Goal: Information Seeking & Learning: Learn about a topic

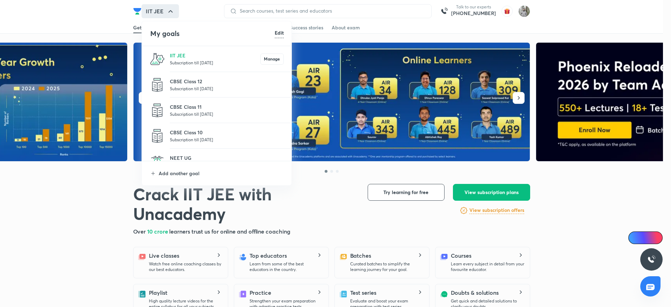
click at [197, 82] on p "CBSE Class 12" at bounding box center [227, 81] width 114 height 7
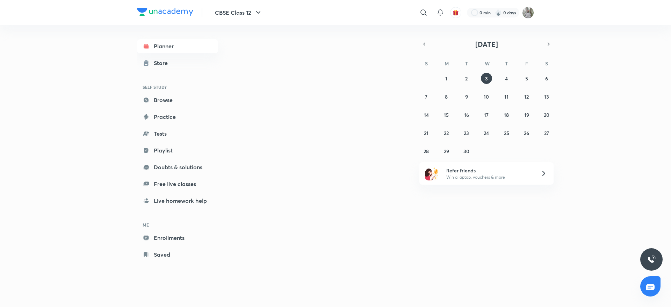
click at [104, 65] on div "CBSE Class 12 ​ 0 min 0 days Planner Store SELF STUDY Browse Practice Tests Pla…" at bounding box center [335, 153] width 671 height 307
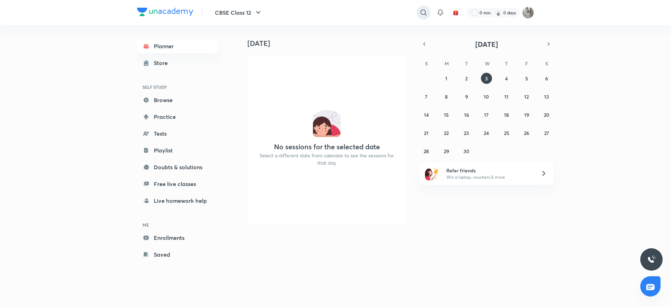
click at [421, 13] on icon at bounding box center [423, 12] width 8 height 8
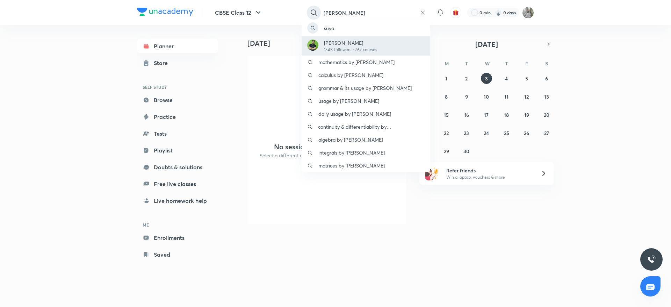
type input "[PERSON_NAME]"
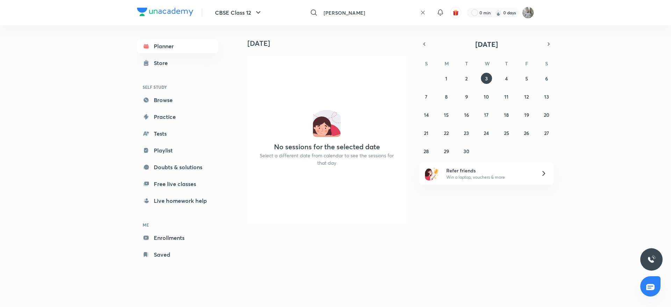
click at [366, 16] on input "[PERSON_NAME]" at bounding box center [369, 12] width 96 height 19
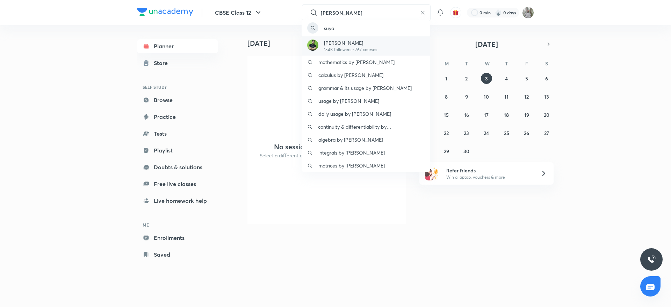
click at [346, 49] on p "154K followers • 767 courses" at bounding box center [350, 49] width 53 height 6
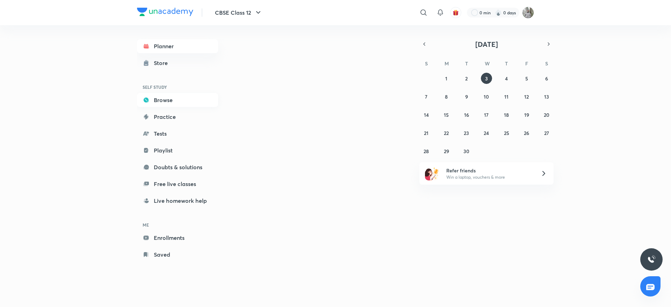
click at [166, 101] on link "Browse" at bounding box center [177, 100] width 81 height 14
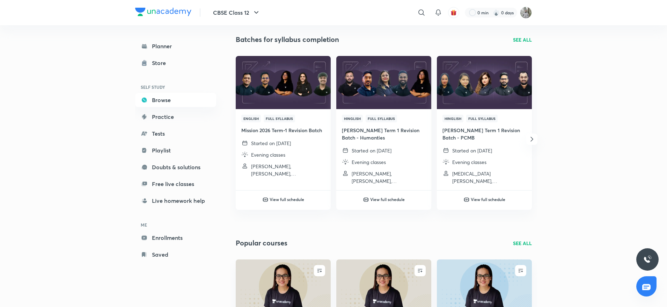
scroll to position [373, 0]
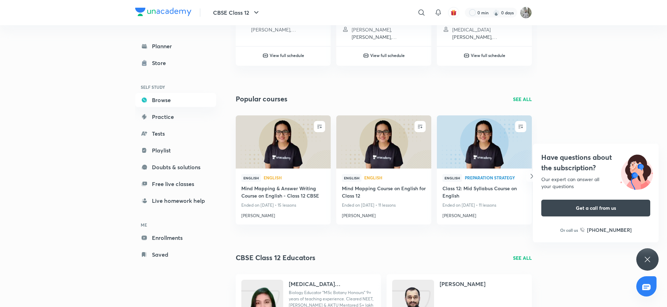
click at [647, 254] on div "Have questions about the subscription? Our expert can answer all your questions…" at bounding box center [647, 259] width 22 height 22
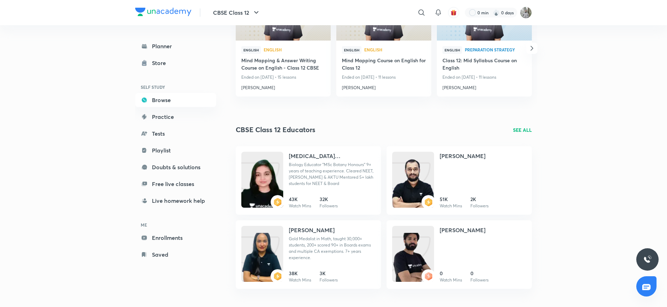
scroll to position [502, 0]
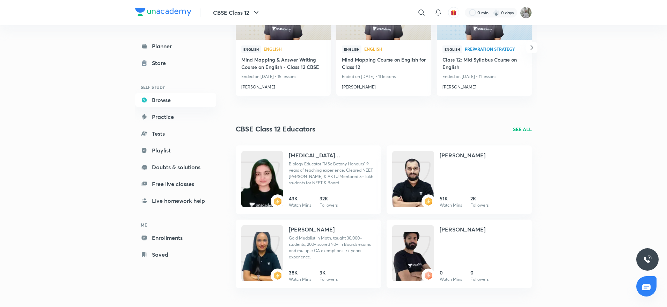
click at [521, 128] on p "SEE ALL" at bounding box center [522, 128] width 19 height 7
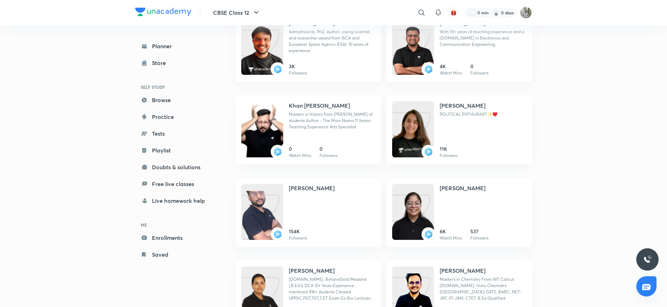
scroll to position [670, 0]
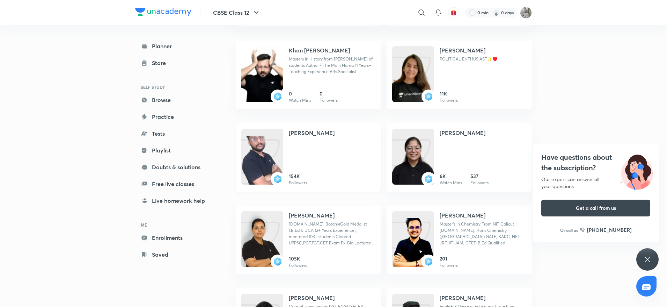
click at [309, 133] on h4 "[PERSON_NAME]" at bounding box center [312, 133] width 46 height 8
click at [303, 132] on h4 "[PERSON_NAME]" at bounding box center [312, 133] width 46 height 8
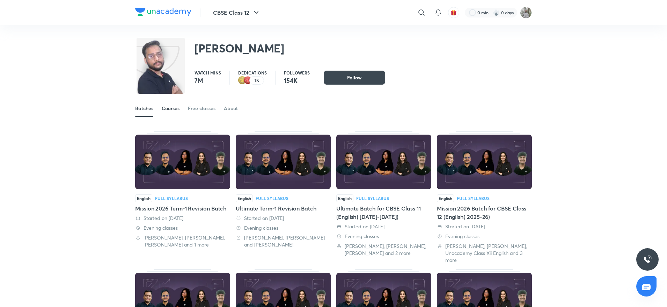
click at [173, 108] on div "Courses" at bounding box center [171, 108] width 18 height 7
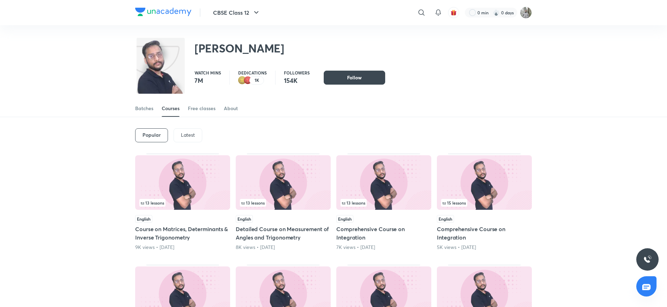
click at [183, 133] on p "Latest" at bounding box center [188, 135] width 14 height 6
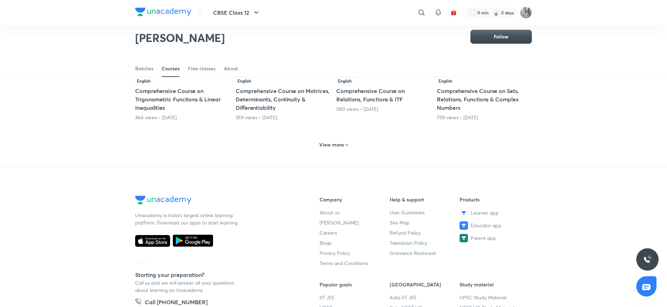
scroll to position [316, 0]
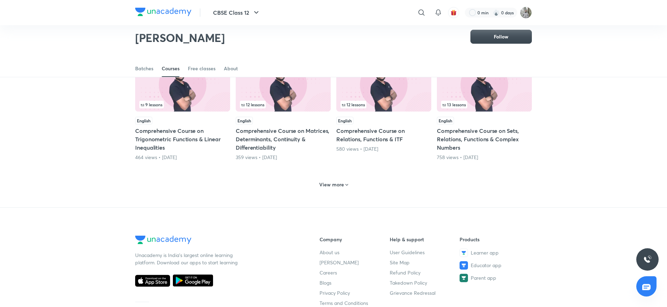
click at [336, 184] on h6 "View more" at bounding box center [331, 184] width 25 height 7
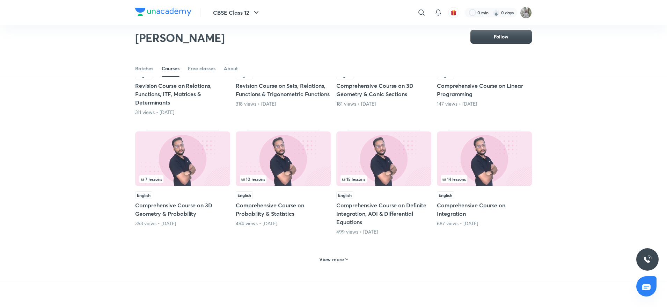
scroll to position [606, 0]
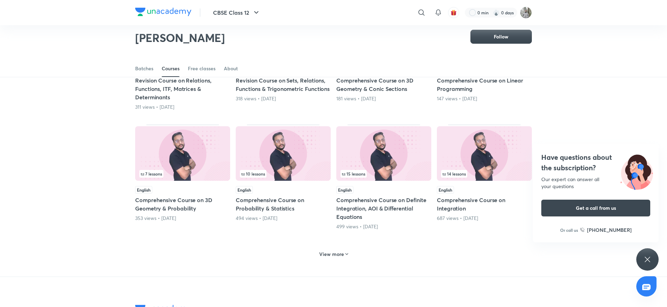
click at [341, 198] on h5 "Comprehensive Course on Definite Integration, AOI & Differential Equations" at bounding box center [383, 208] width 95 height 25
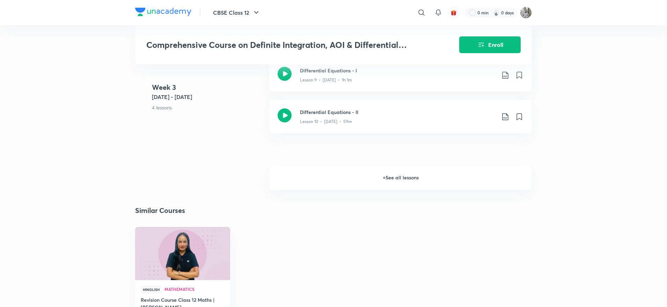
scroll to position [600, 0]
click at [380, 176] on h6 "+ See all lessons" at bounding box center [400, 177] width 263 height 24
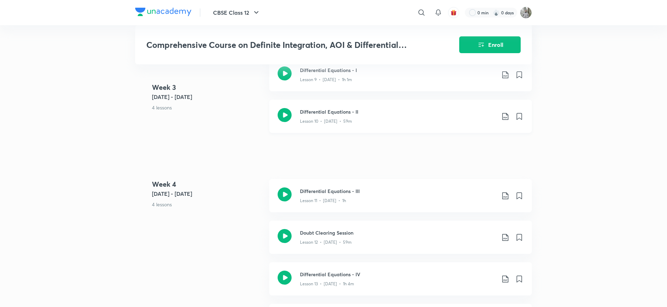
click at [321, 122] on p "Lesson 10 • [DATE] • 59m" at bounding box center [326, 121] width 52 height 6
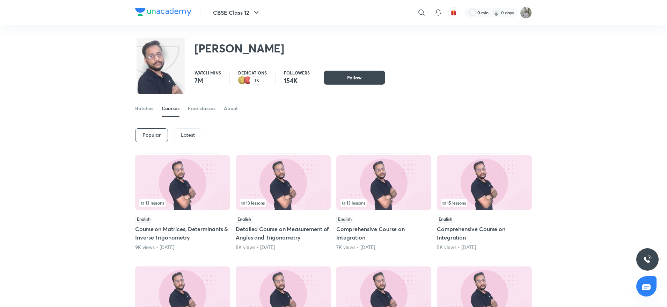
click at [185, 132] on p "Latest" at bounding box center [188, 135] width 14 height 6
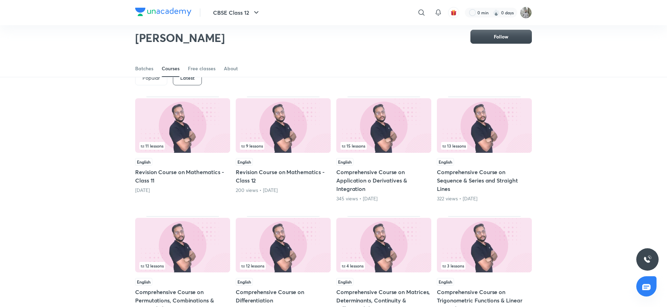
scroll to position [39, 0]
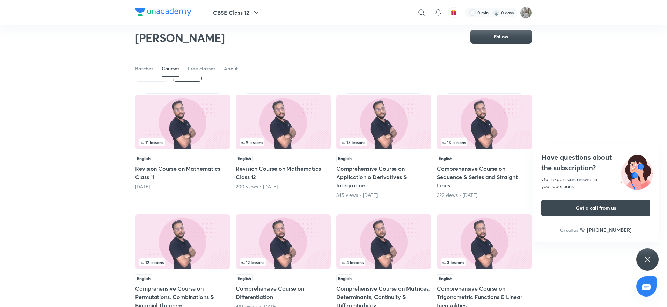
click at [354, 174] on h5 "Comprehensive Course on Application o Derivatives & Integration" at bounding box center [383, 176] width 95 height 25
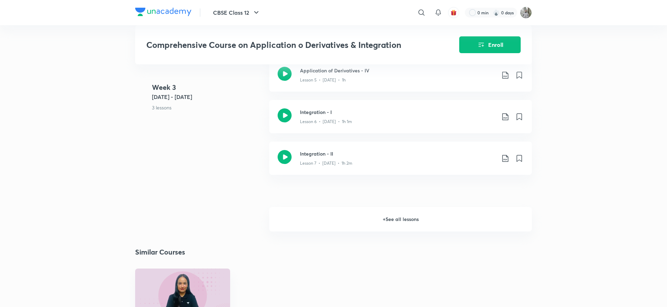
scroll to position [436, 0]
click at [412, 217] on h6 "+ See all lessons" at bounding box center [400, 217] width 263 height 24
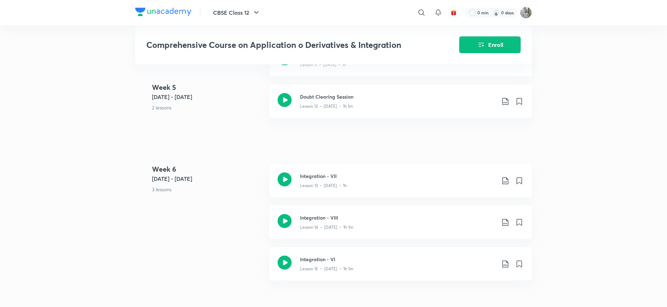
scroll to position [773, 0]
click at [350, 109] on p "Lesson 12 • [DATE] • 1h 1m" at bounding box center [326, 107] width 53 height 6
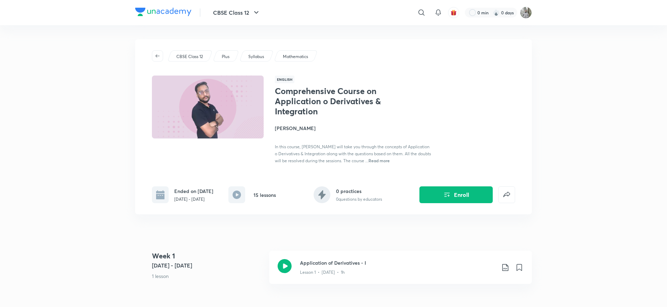
click at [288, 131] on h4 "[PERSON_NAME]" at bounding box center [353, 127] width 156 height 7
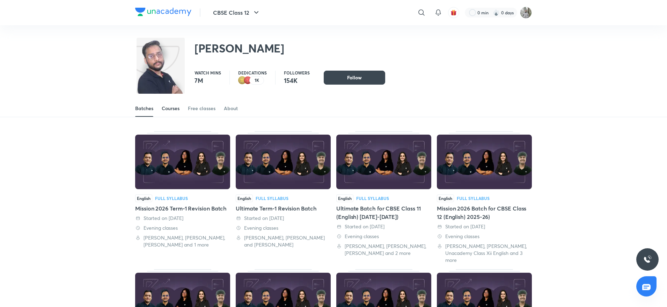
click at [173, 111] on div "Courses" at bounding box center [171, 108] width 18 height 7
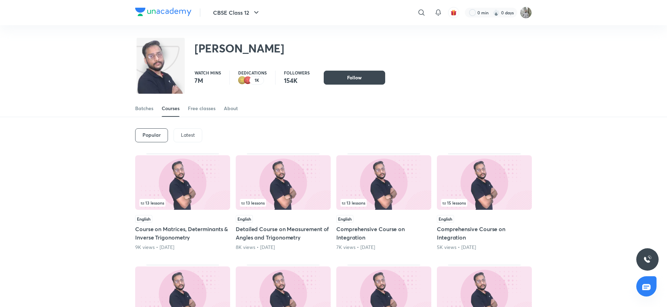
click at [298, 157] on img at bounding box center [283, 182] width 95 height 54
click at [186, 137] on p "Latest" at bounding box center [188, 135] width 14 height 6
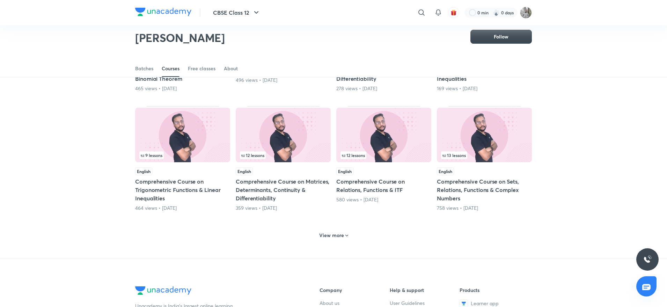
scroll to position [331, 0]
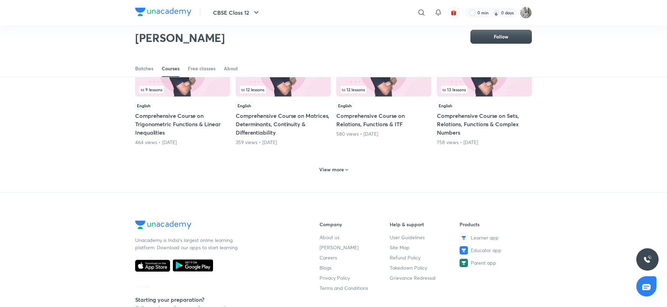
click at [327, 172] on h6 "View more" at bounding box center [331, 169] width 25 height 7
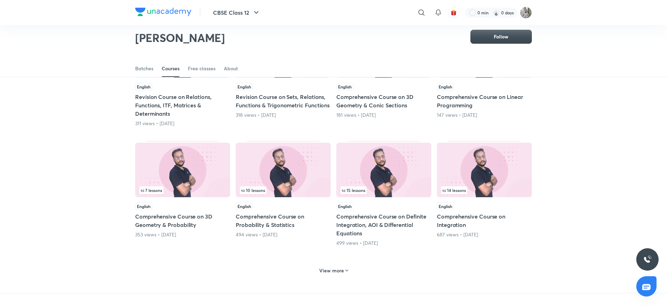
scroll to position [590, 0]
click at [364, 212] on h5 "Comprehensive Course on Definite Integration, AOI & Differential Equations" at bounding box center [383, 223] width 95 height 25
